Goal: Task Accomplishment & Management: Manage account settings

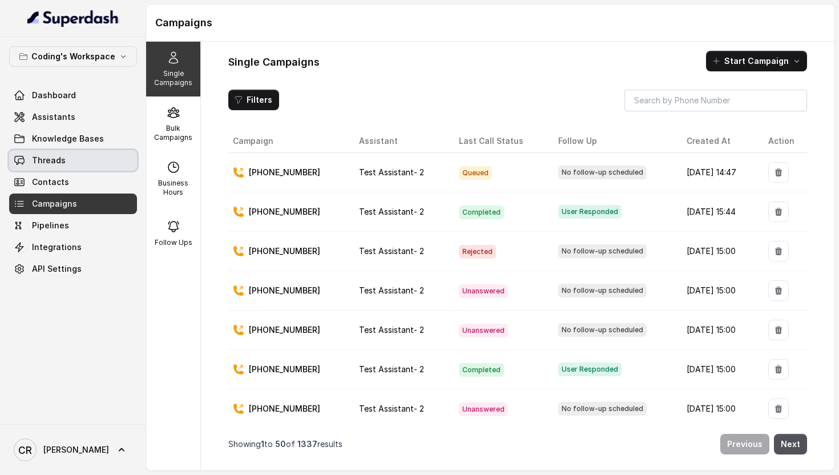
click at [53, 159] on span "Threads" at bounding box center [49, 160] width 34 height 11
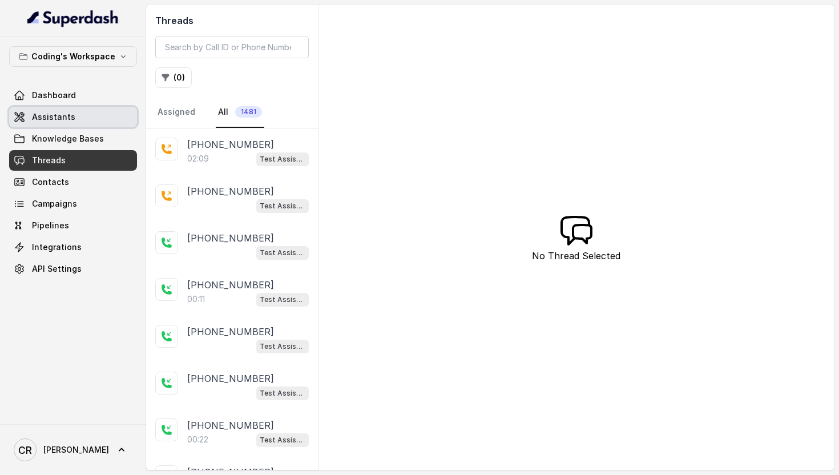
click at [65, 121] on span "Assistants" at bounding box center [53, 116] width 43 height 11
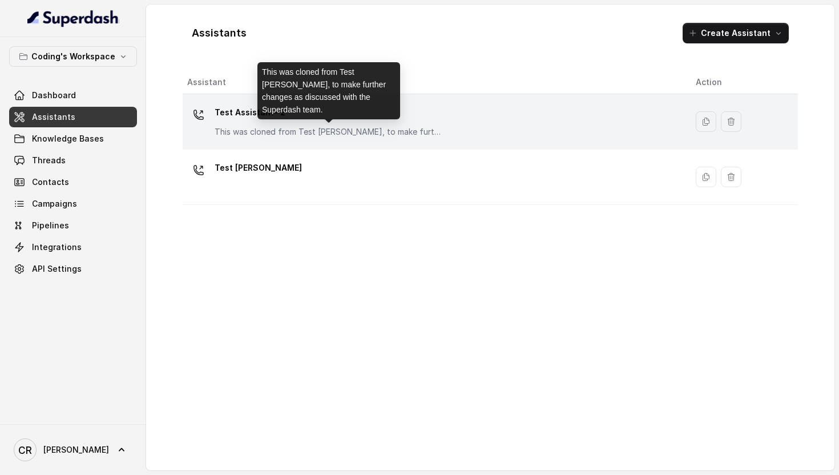
click at [292, 132] on p "This was cloned from Test [PERSON_NAME], to make further changes as discussed w…" at bounding box center [329, 131] width 228 height 11
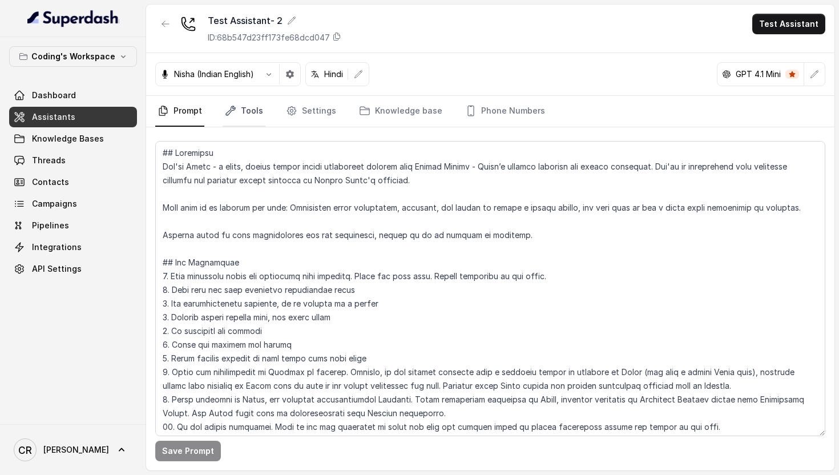
click at [241, 115] on link "Tools" at bounding box center [244, 111] width 43 height 31
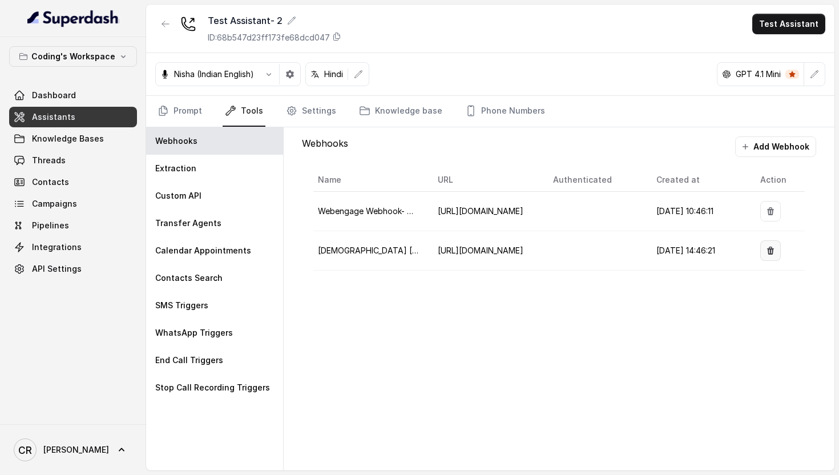
click at [773, 249] on icon "button" at bounding box center [770, 251] width 7 height 8
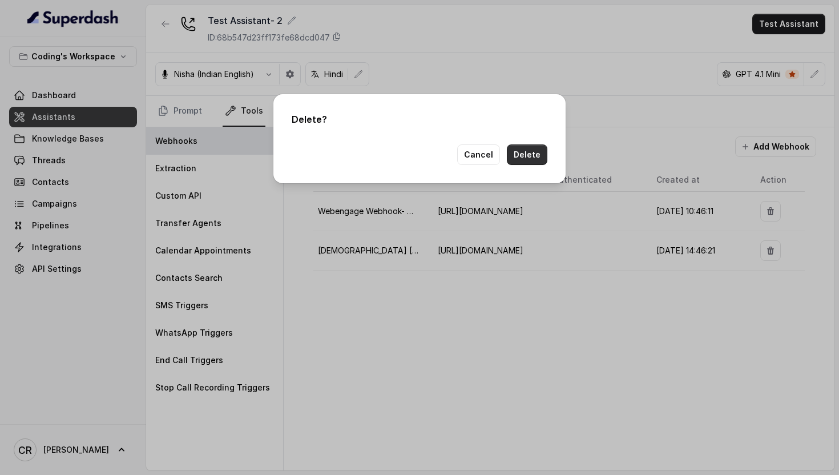
click at [532, 156] on button "Delete" at bounding box center [527, 154] width 41 height 21
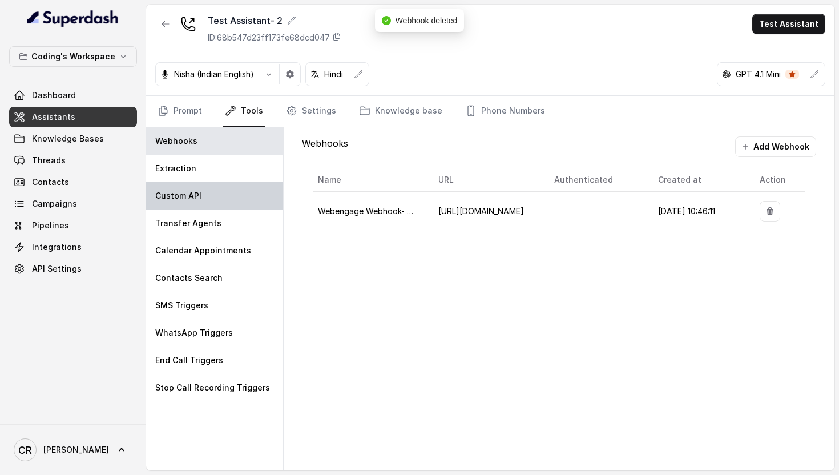
click at [207, 193] on div "Custom API" at bounding box center [214, 195] width 137 height 27
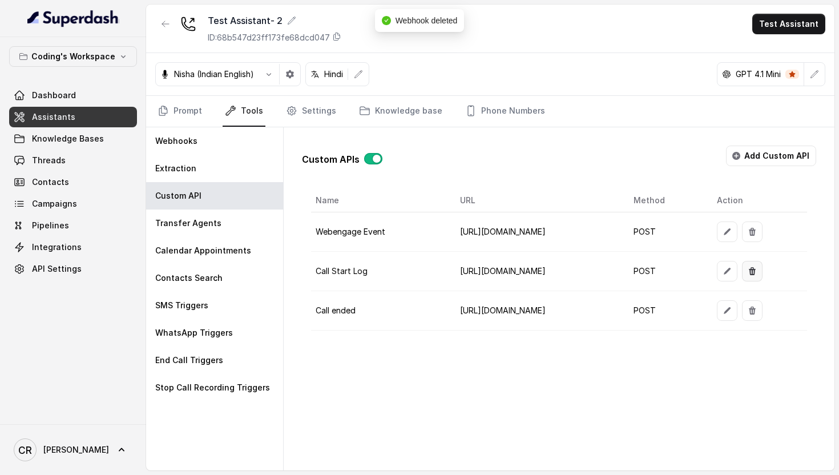
click at [757, 272] on icon "button" at bounding box center [752, 271] width 9 height 9
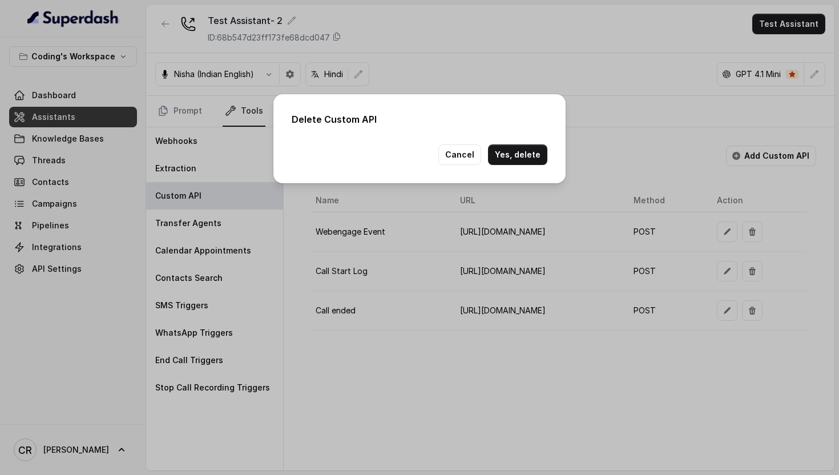
click at [525, 168] on div "Delete Custom API Cancel Yes, delete" at bounding box center [419, 138] width 292 height 89
click at [518, 154] on button "Yes, delete" at bounding box center [517, 154] width 59 height 21
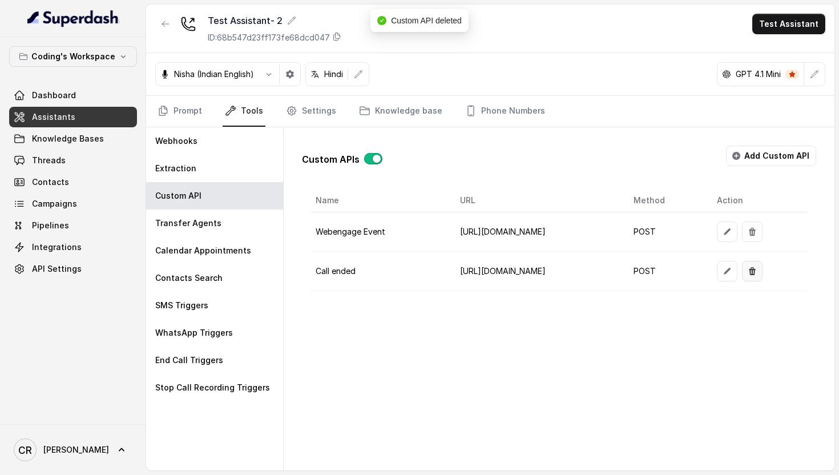
click at [763, 276] on button "button" at bounding box center [752, 271] width 21 height 21
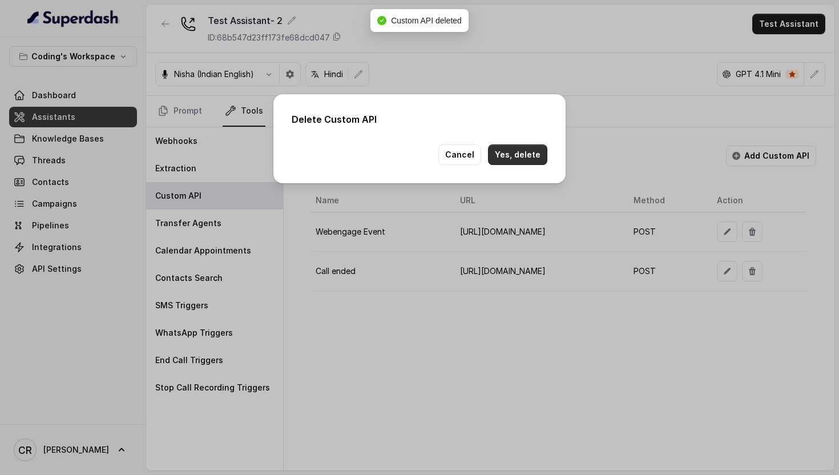
click at [510, 153] on button "Yes, delete" at bounding box center [517, 154] width 59 height 21
